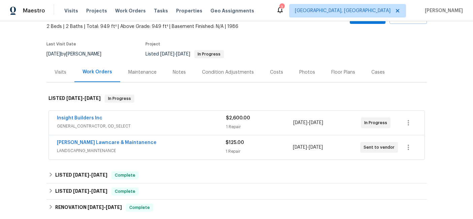
scroll to position [44, 0]
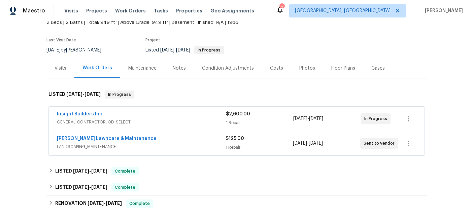
click at [161, 115] on div "Insight Builders Inc" at bounding box center [141, 115] width 169 height 8
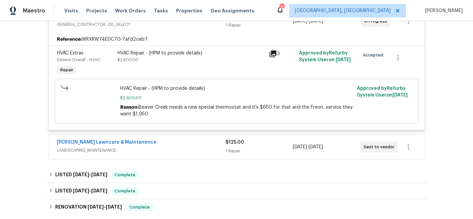
scroll to position [153, 0]
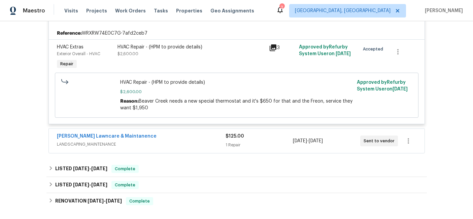
click at [169, 142] on span "LANDSCAPING_MAINTENANCE" at bounding box center [141, 144] width 169 height 7
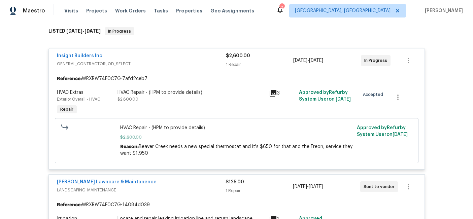
scroll to position [104, 0]
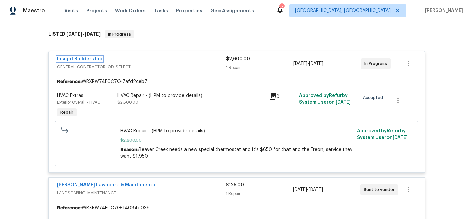
click at [87, 58] on link "Insight Builders Inc" at bounding box center [79, 59] width 45 height 5
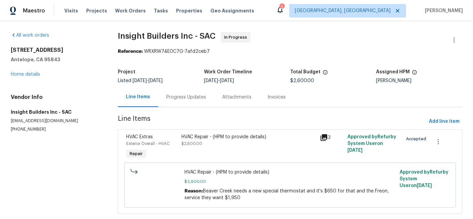
scroll to position [14, 0]
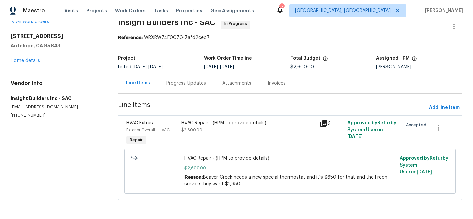
click at [176, 83] on div "Progress Updates" at bounding box center [186, 83] width 40 height 7
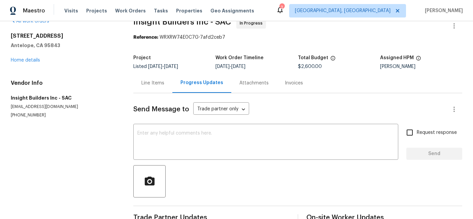
scroll to position [57, 0]
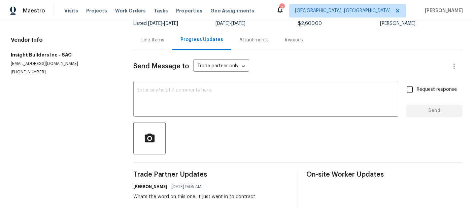
click at [159, 39] on div "Line Items" at bounding box center [152, 40] width 23 height 7
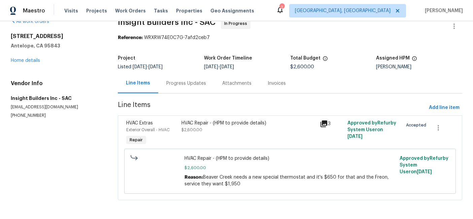
scroll to position [14, 0]
